Goal: Information Seeking & Learning: Check status

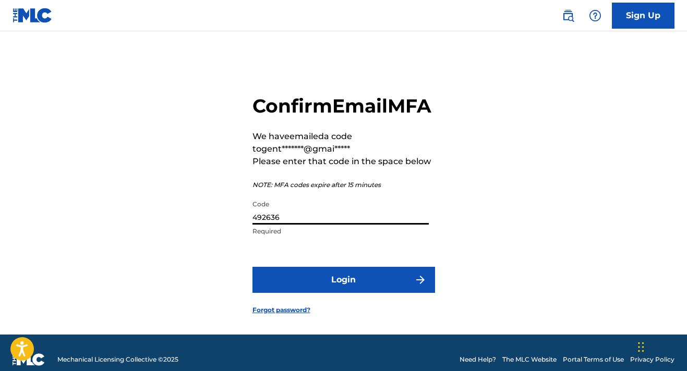
type input "492636"
click at [343, 293] on button "Login" at bounding box center [343, 280] width 183 height 26
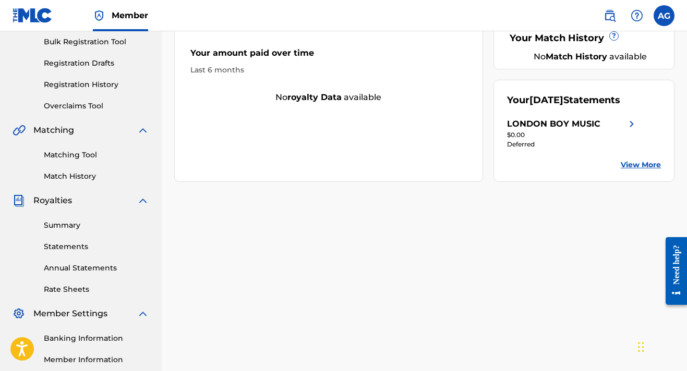
scroll to position [155, 0]
click at [639, 162] on link "View More" at bounding box center [641, 164] width 40 height 11
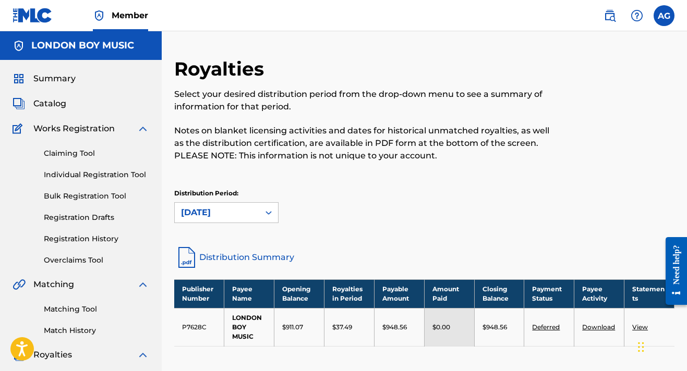
click at [548, 325] on link "Deferred" at bounding box center [546, 327] width 28 height 8
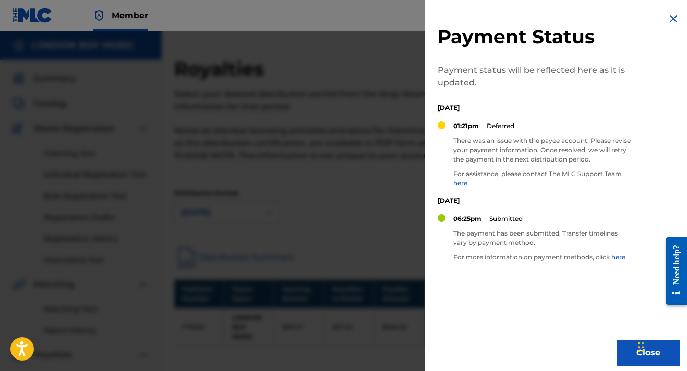
click at [464, 185] on link "here." at bounding box center [461, 183] width 16 height 8
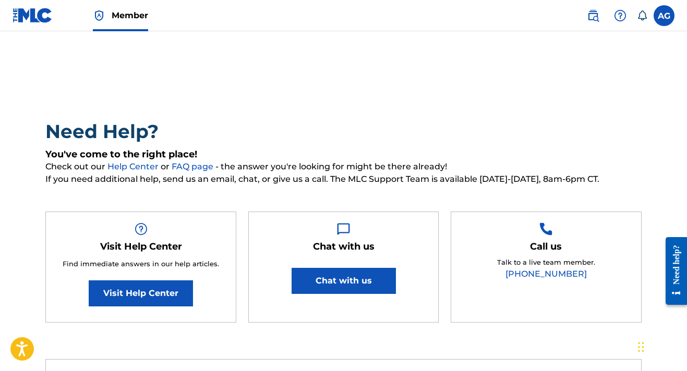
click at [329, 289] on button "Chat with us" at bounding box center [344, 281] width 104 height 26
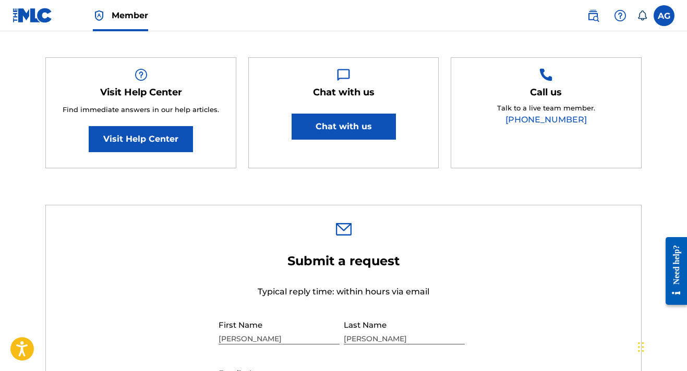
scroll to position [159, 0]
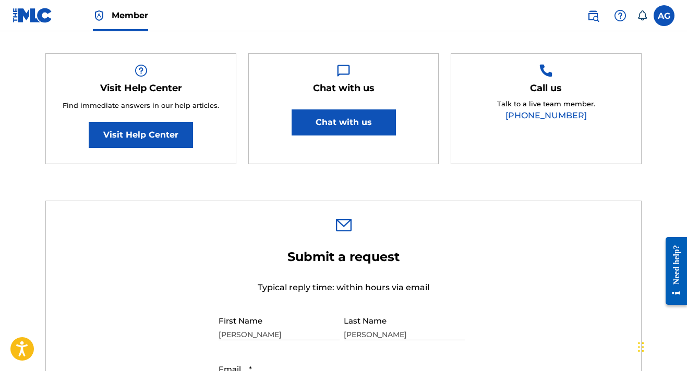
click at [665, 13] on label at bounding box center [664, 15] width 21 height 21
click at [664, 16] on input "AG [PERSON_NAME] [EMAIL_ADDRESS][DOMAIN_NAME] Notification Preferences Profile …" at bounding box center [664, 16] width 0 height 0
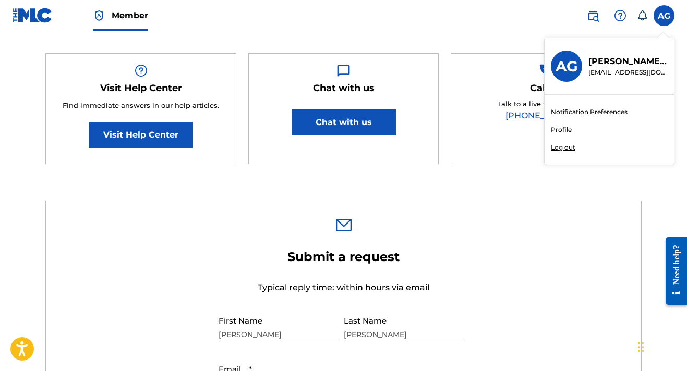
click at [558, 129] on link "Profile" at bounding box center [561, 129] width 21 height 9
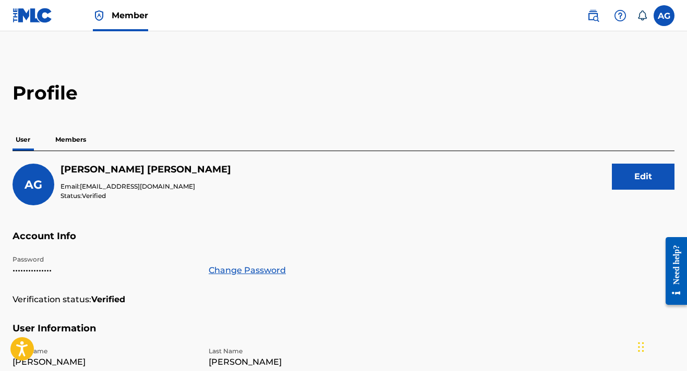
click at [76, 137] on p "Members" at bounding box center [70, 140] width 37 height 22
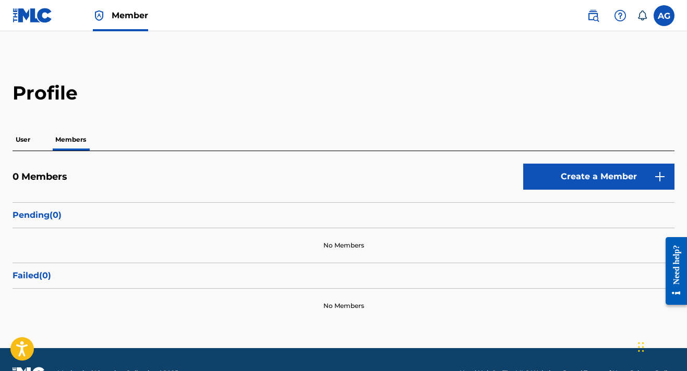
click at [21, 137] on p "User" at bounding box center [23, 140] width 21 height 22
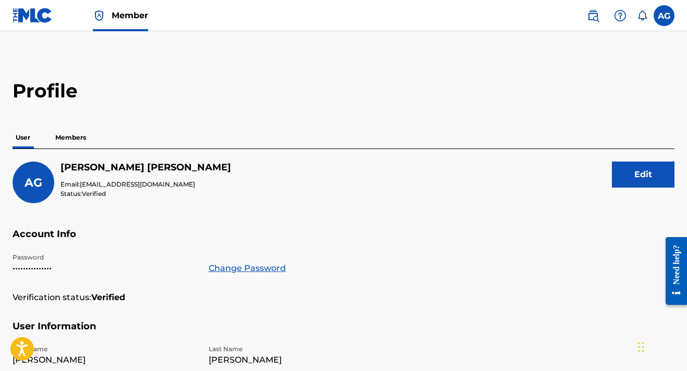
scroll to position [3, 0]
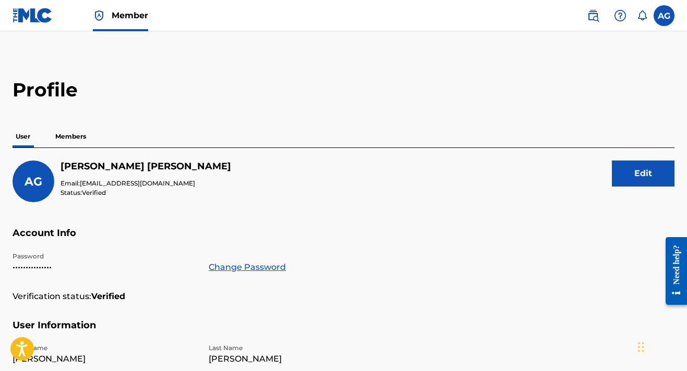
click at [596, 13] on img at bounding box center [593, 15] width 13 height 13
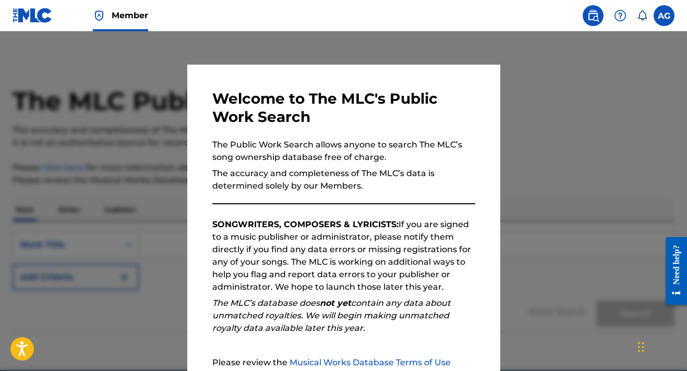
click at [596, 13] on img at bounding box center [593, 15] width 13 height 13
click at [613, 68] on div at bounding box center [343, 216] width 687 height 371
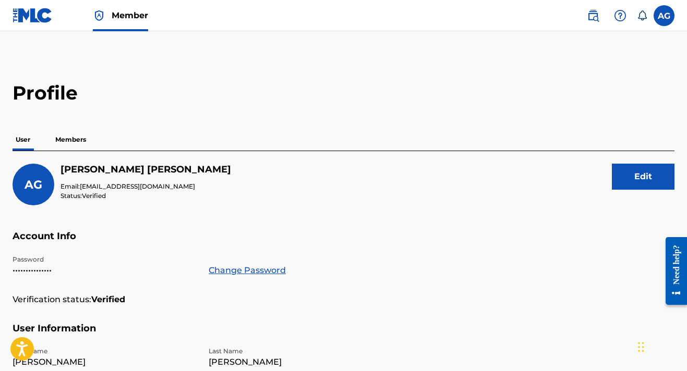
click at [662, 20] on label at bounding box center [664, 15] width 21 height 21
click at [664, 16] on input "AG [PERSON_NAME] [EMAIL_ADDRESS][DOMAIN_NAME] Notification Preferences Profile …" at bounding box center [664, 16] width 0 height 0
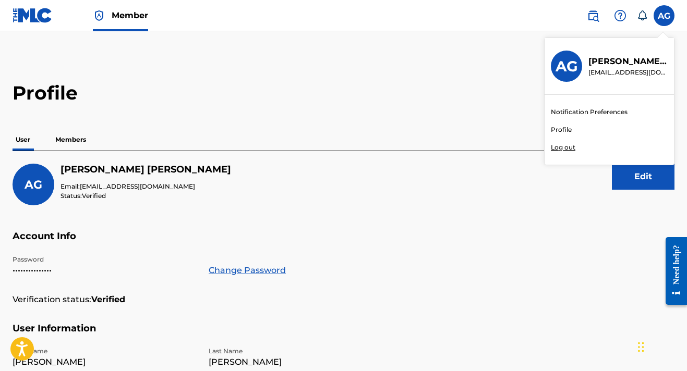
click at [556, 132] on link "Profile" at bounding box center [561, 129] width 21 height 9
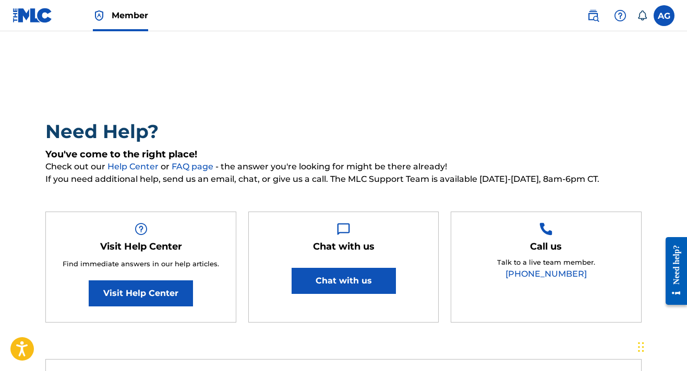
click at [159, 295] on link "Visit Help Center" at bounding box center [141, 294] width 104 height 26
